Goal: Navigation & Orientation: Find specific page/section

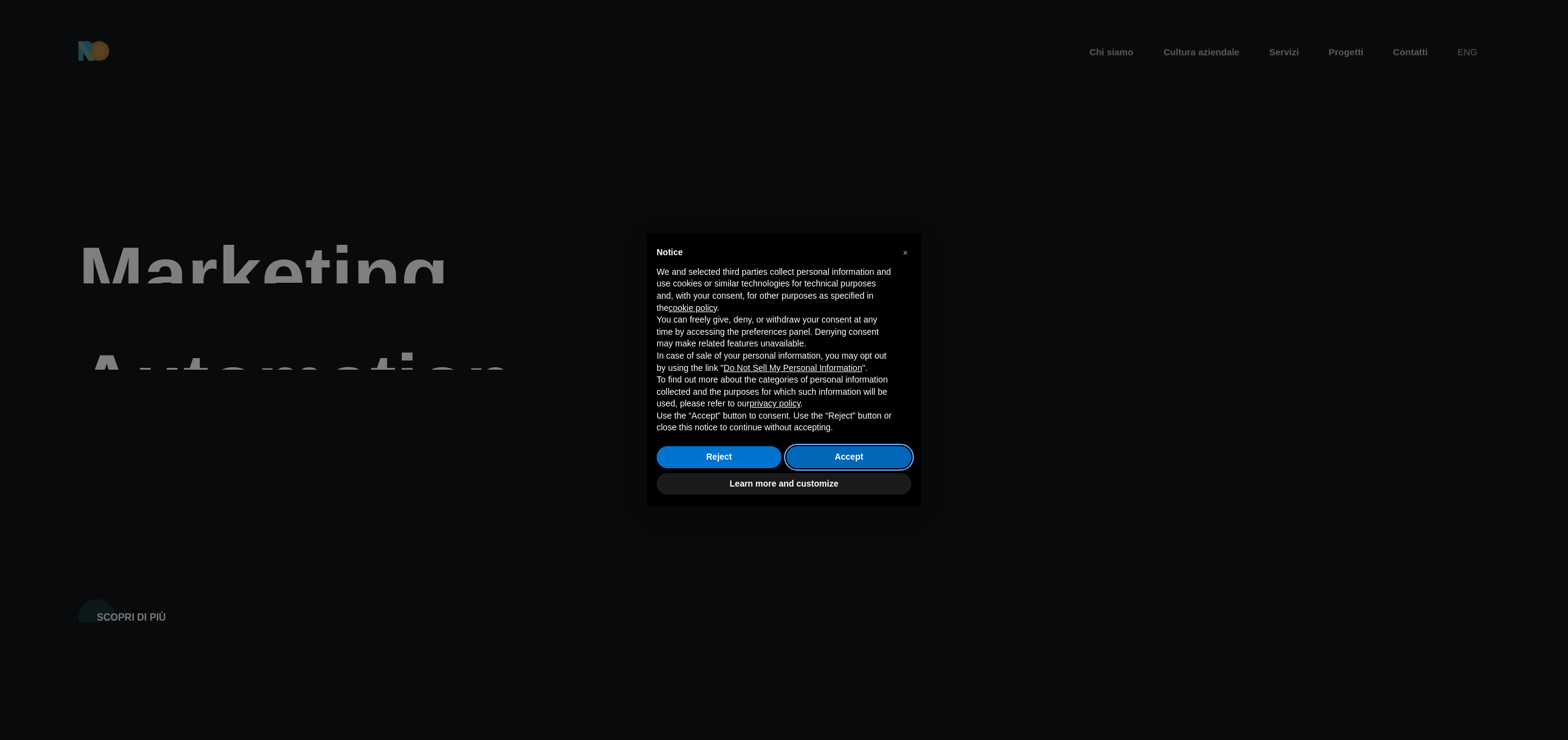
click at [855, 459] on button "Accept" at bounding box center [849, 457] width 125 height 22
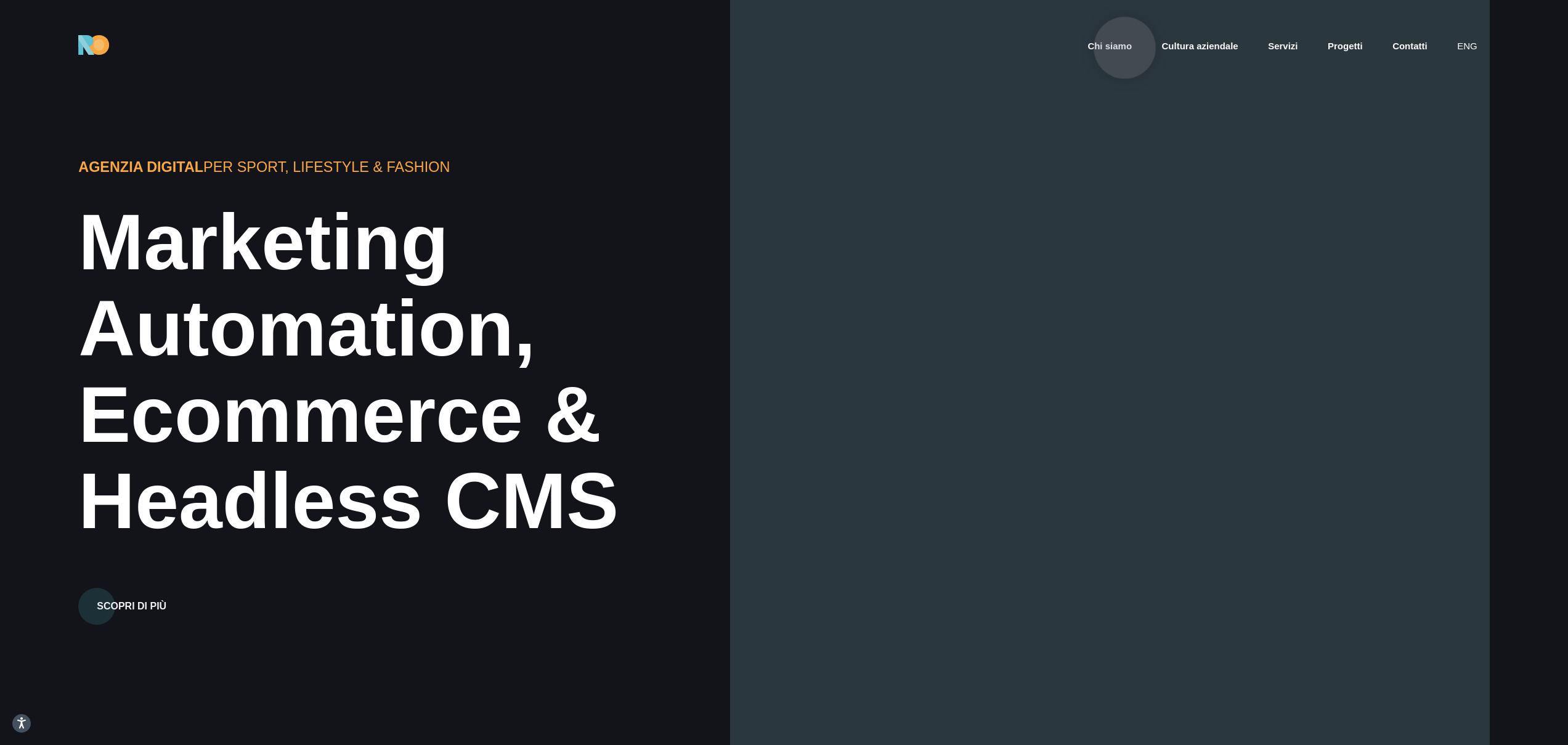
click at [1125, 48] on link "Chi siamo" at bounding box center [1109, 47] width 47 height 14
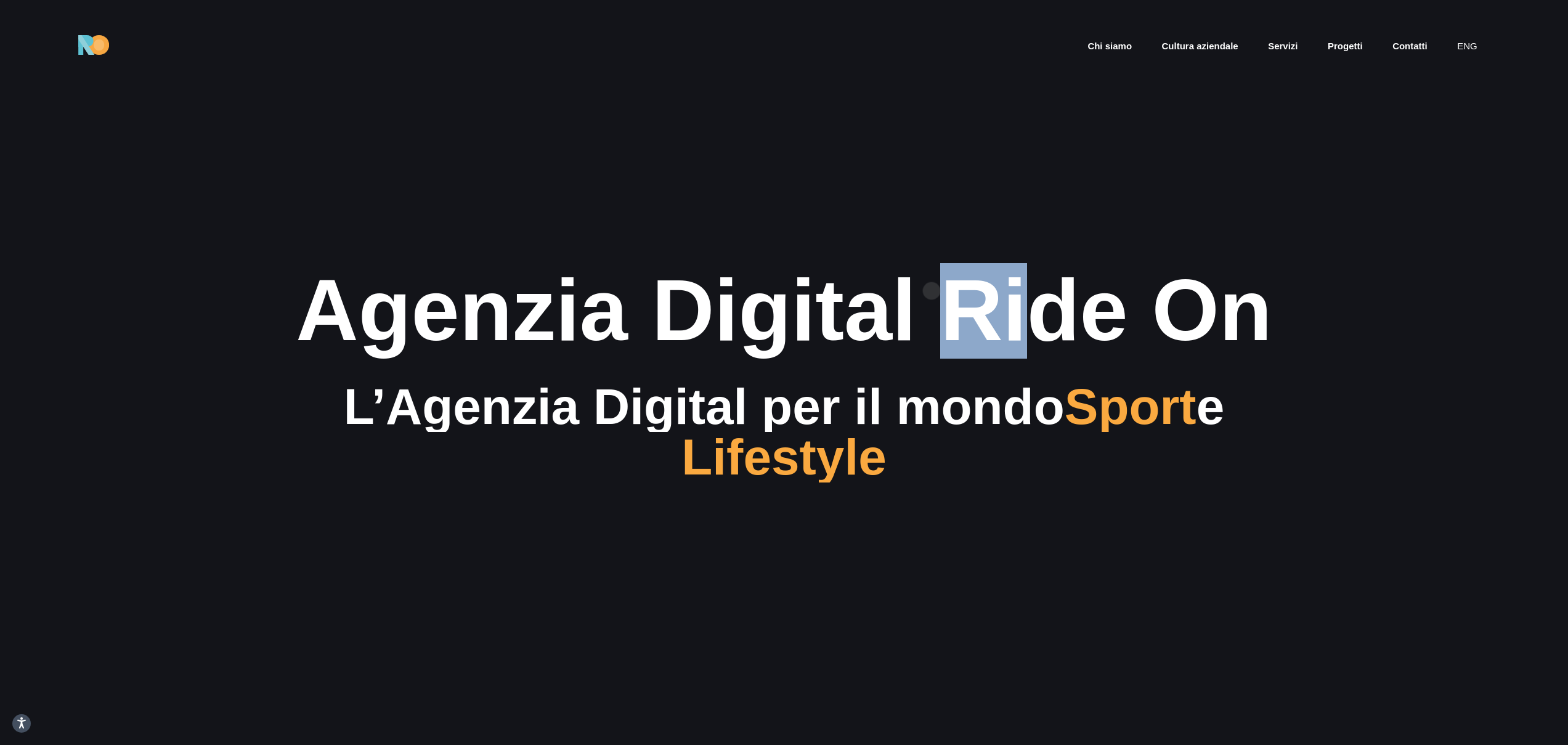
drag, startPoint x: 931, startPoint y: 291, endPoint x: 1212, endPoint y: 328, distance: 283.4
click at [1107, 315] on div "Agenzia Digital Ride On" at bounding box center [784, 310] width 1091 height 96
drag, startPoint x: 1203, startPoint y: 331, endPoint x: 1068, endPoint y: 320, distance: 135.4
click at [1187, 331] on div "Agenzia Digital Ride On" at bounding box center [784, 310] width 1091 height 96
click at [825, 316] on div "Agenzia Digital Ride On" at bounding box center [784, 310] width 1091 height 96
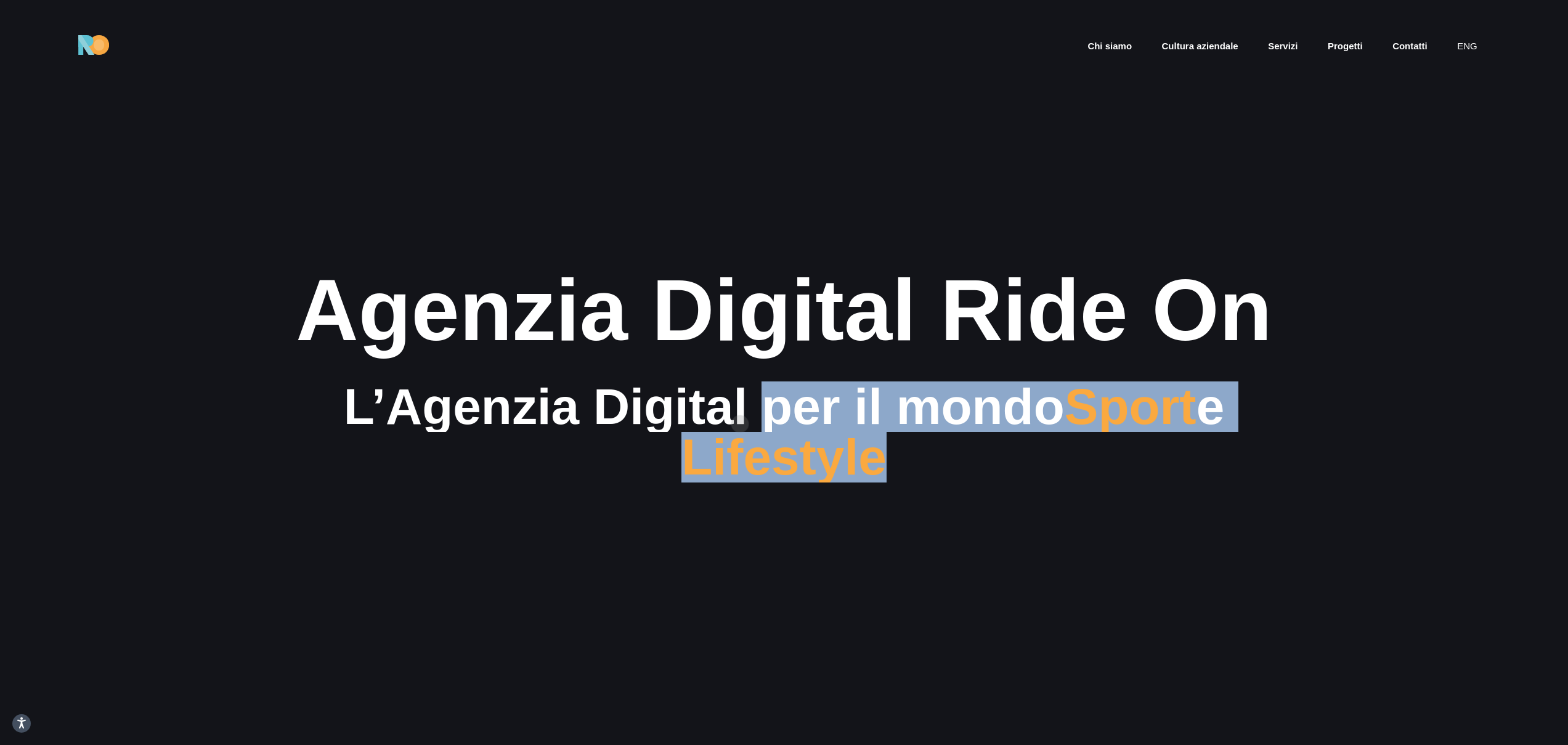
drag, startPoint x: 740, startPoint y: 424, endPoint x: 1157, endPoint y: 453, distance: 418.0
click at [1048, 443] on h2 "L’Agenzia Digital per il mondo Sport e Lifestyle" at bounding box center [784, 432] width 1091 height 101
click at [1137, 453] on div "Lifestyle" at bounding box center [784, 457] width 1091 height 51
